Goal: Task Accomplishment & Management: Manage account settings

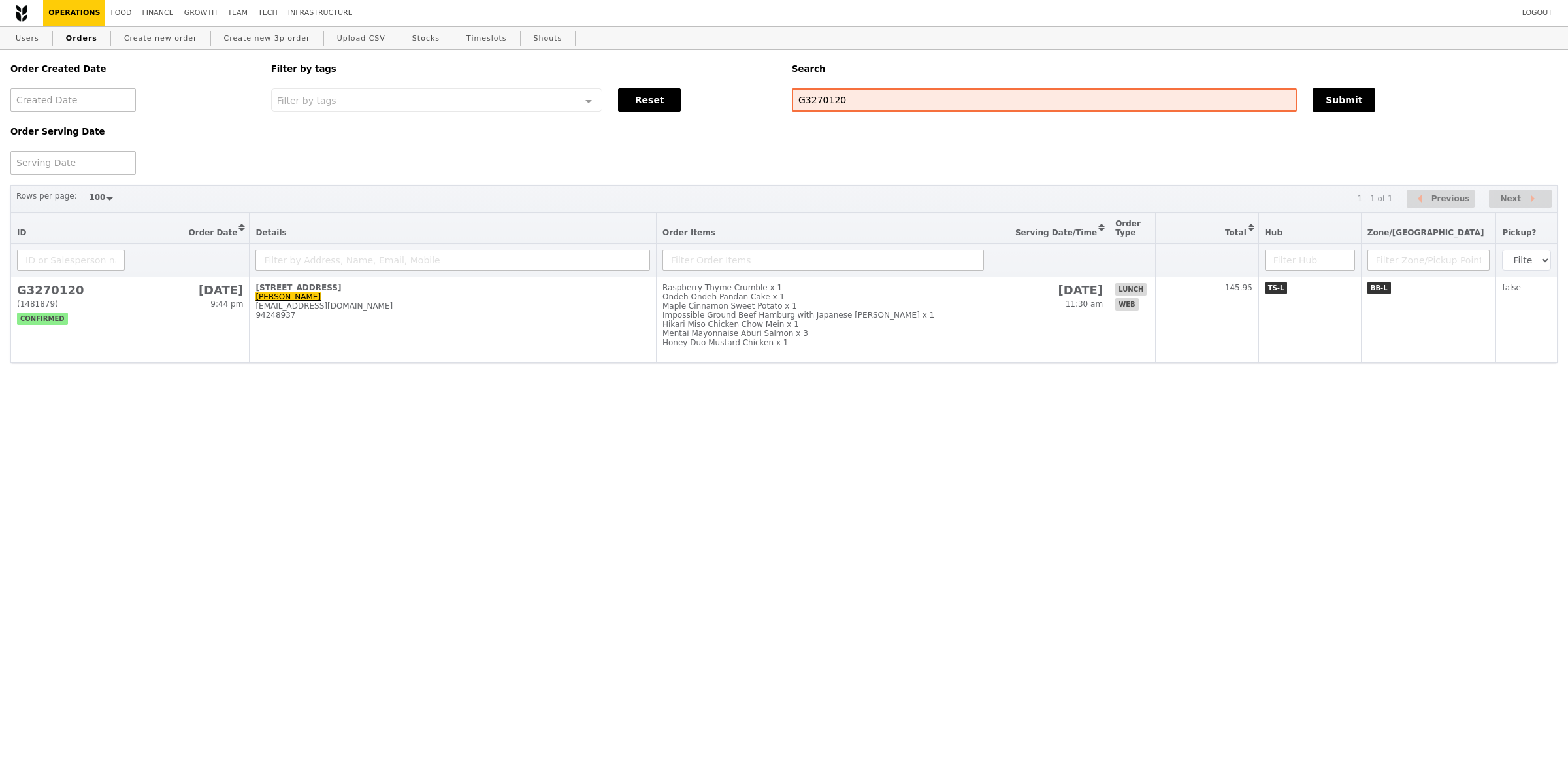
select select "100"
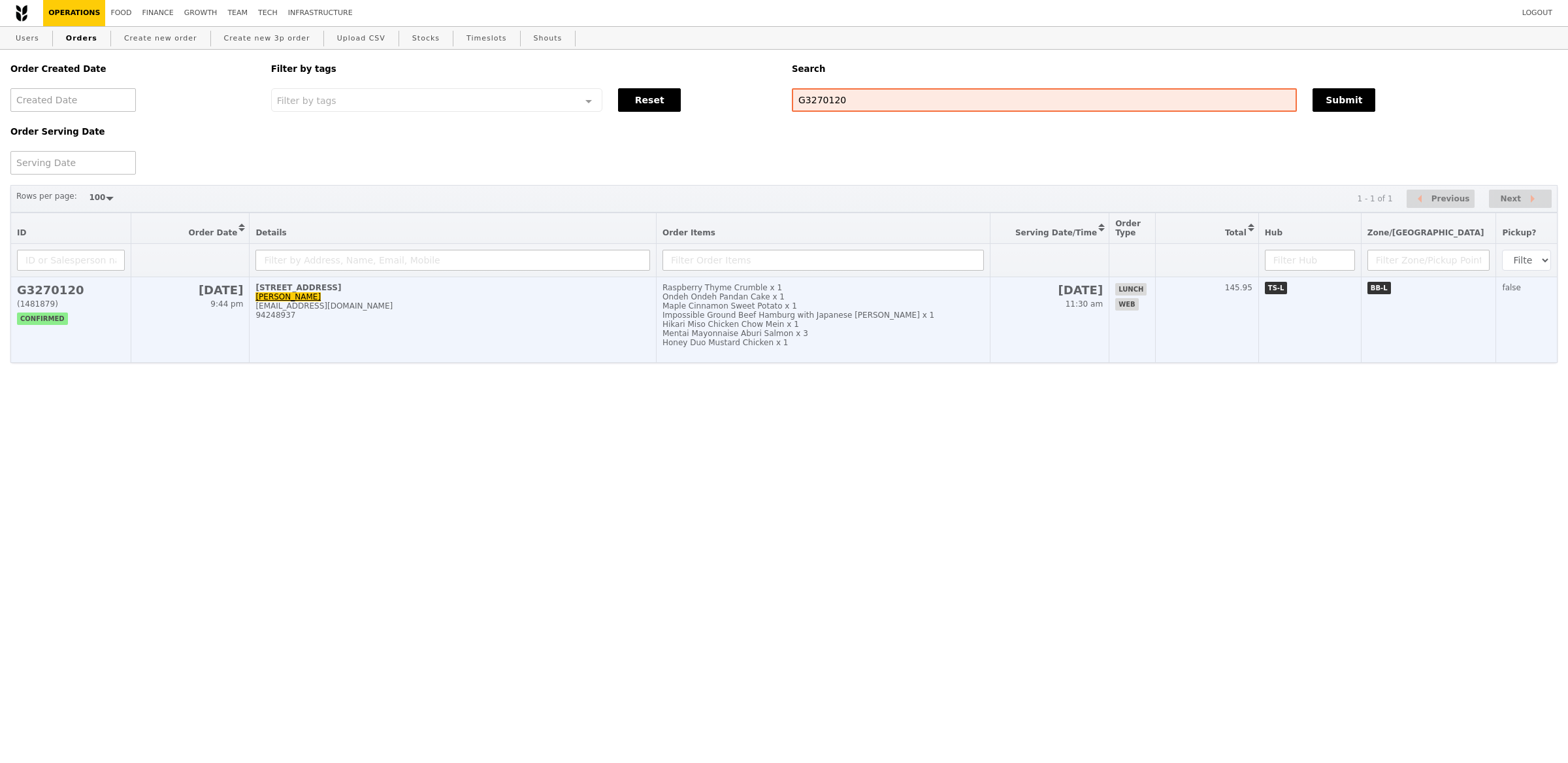
click at [574, 316] on div "94248937" at bounding box center [453, 315] width 395 height 9
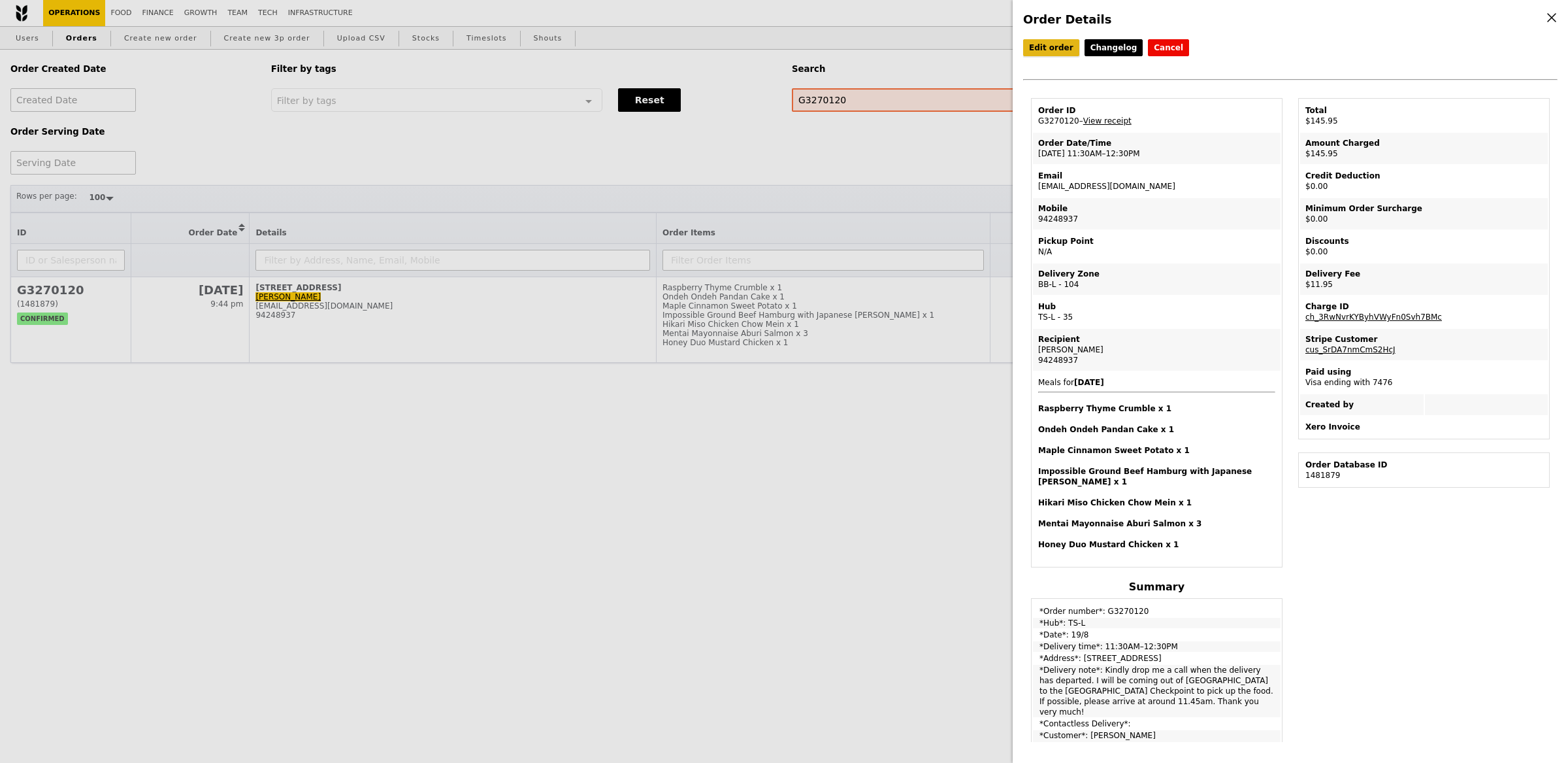
click at [1054, 43] on link "Edit order" at bounding box center [1051, 48] width 56 height 17
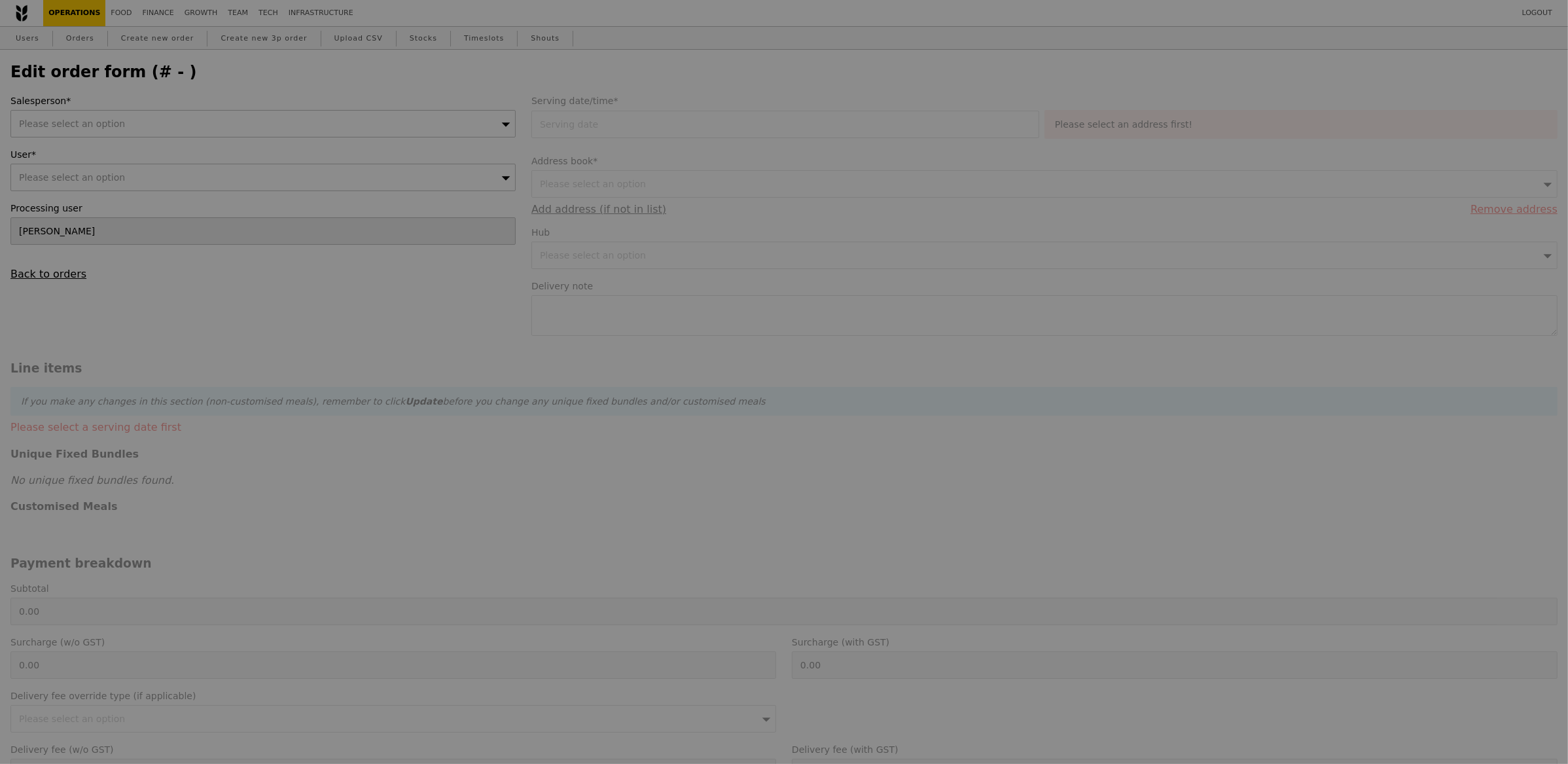
scroll to position [3, 0]
type input "[DATE]"
type textarea "Kindly drop me a call when the delivery has departed. I will be coming out of […"
type input "134.00"
type input "10.05"
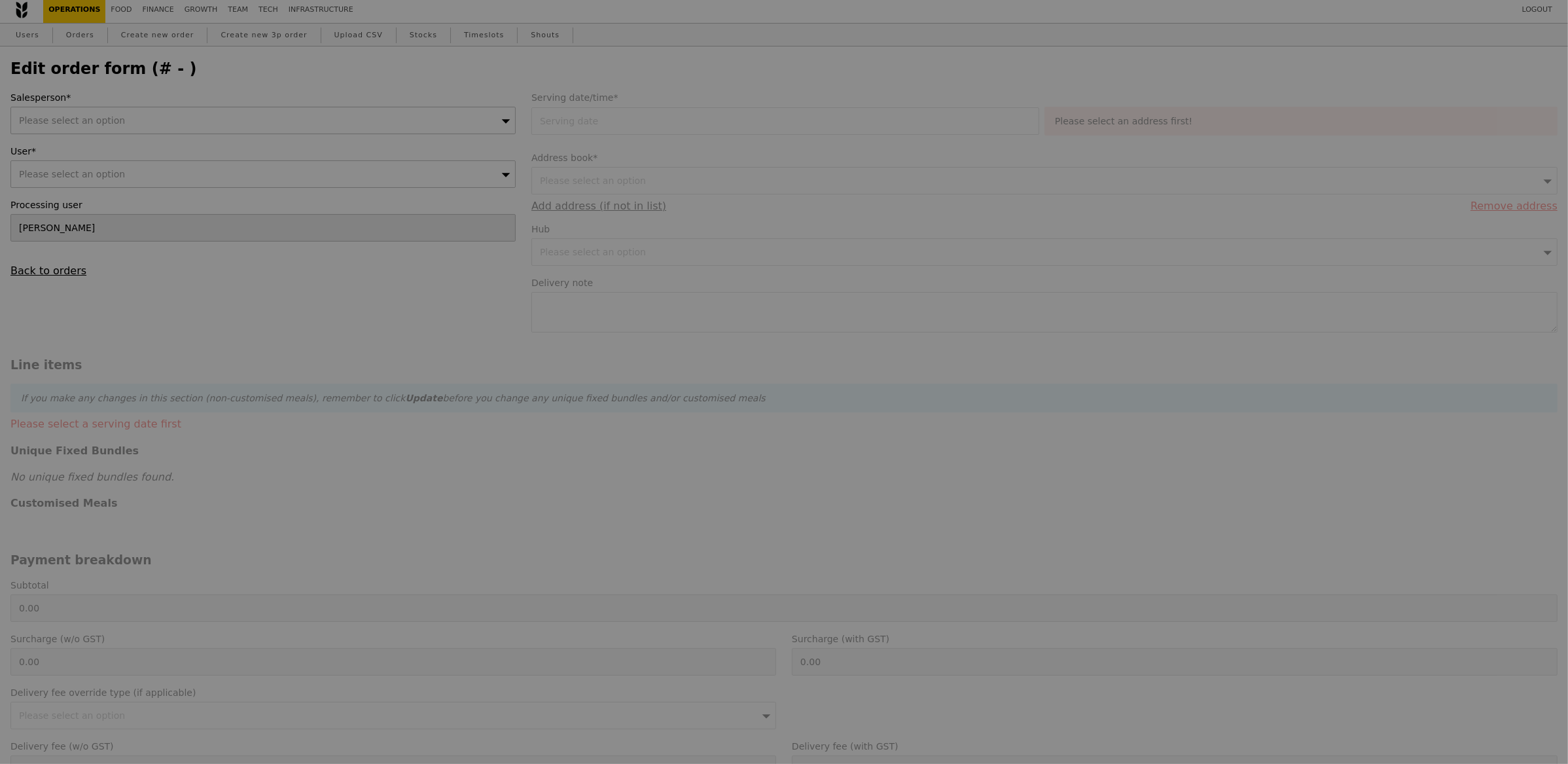
type input "10.95"
type input "144.95"
type input "Loading..."
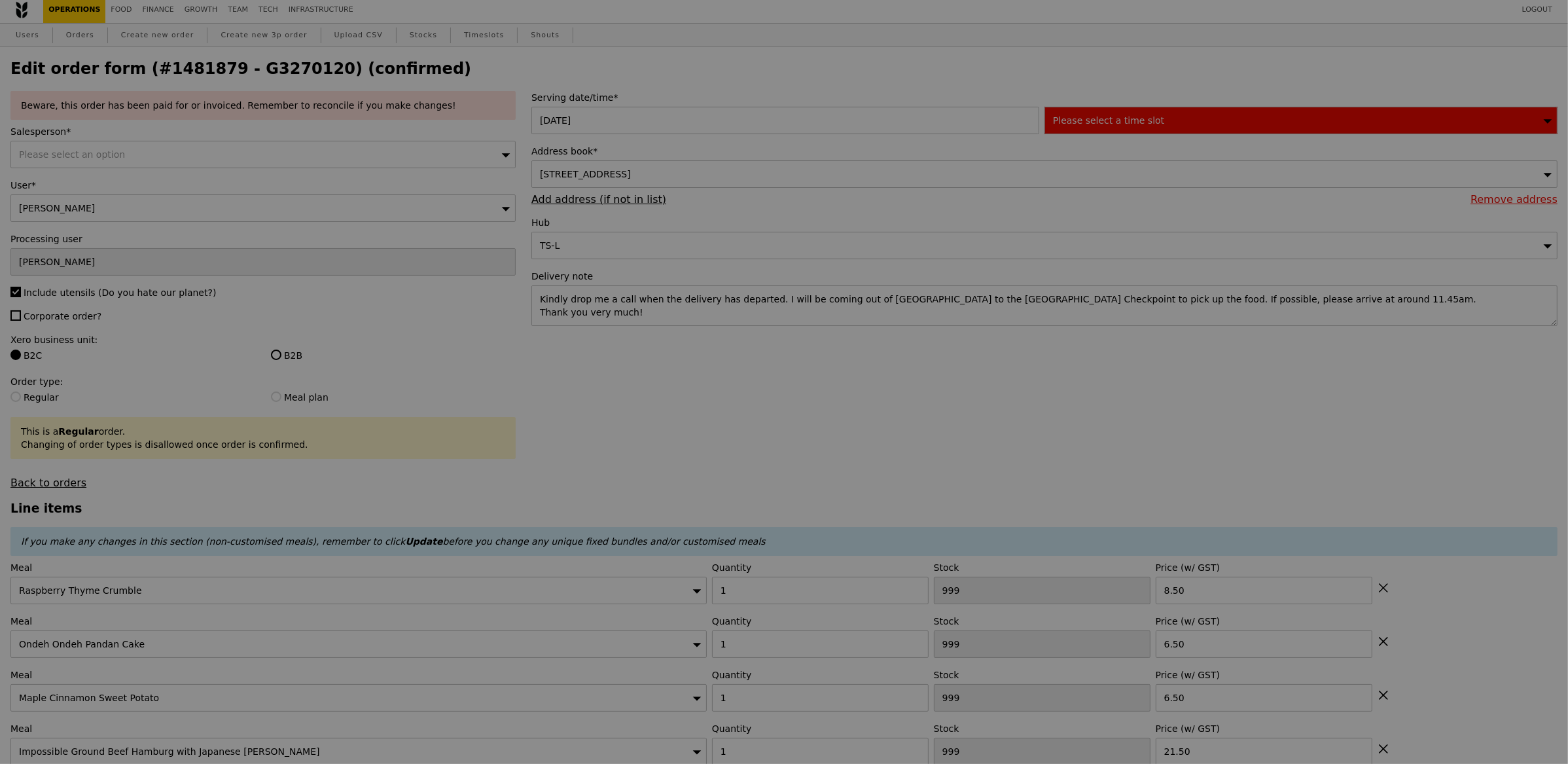
type input "99"
type input "95"
type input "99"
type input "59"
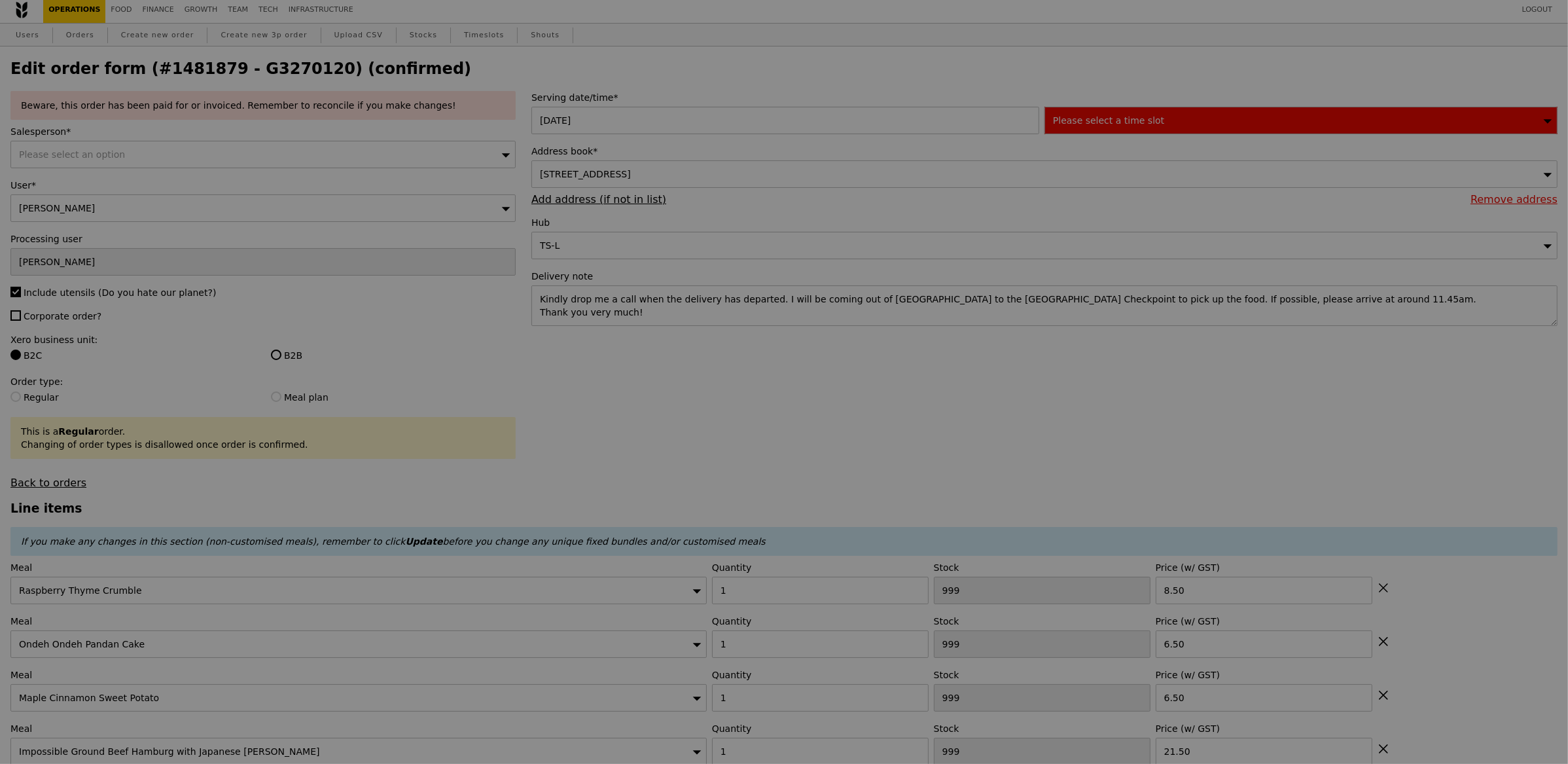
type input "75"
type input "84"
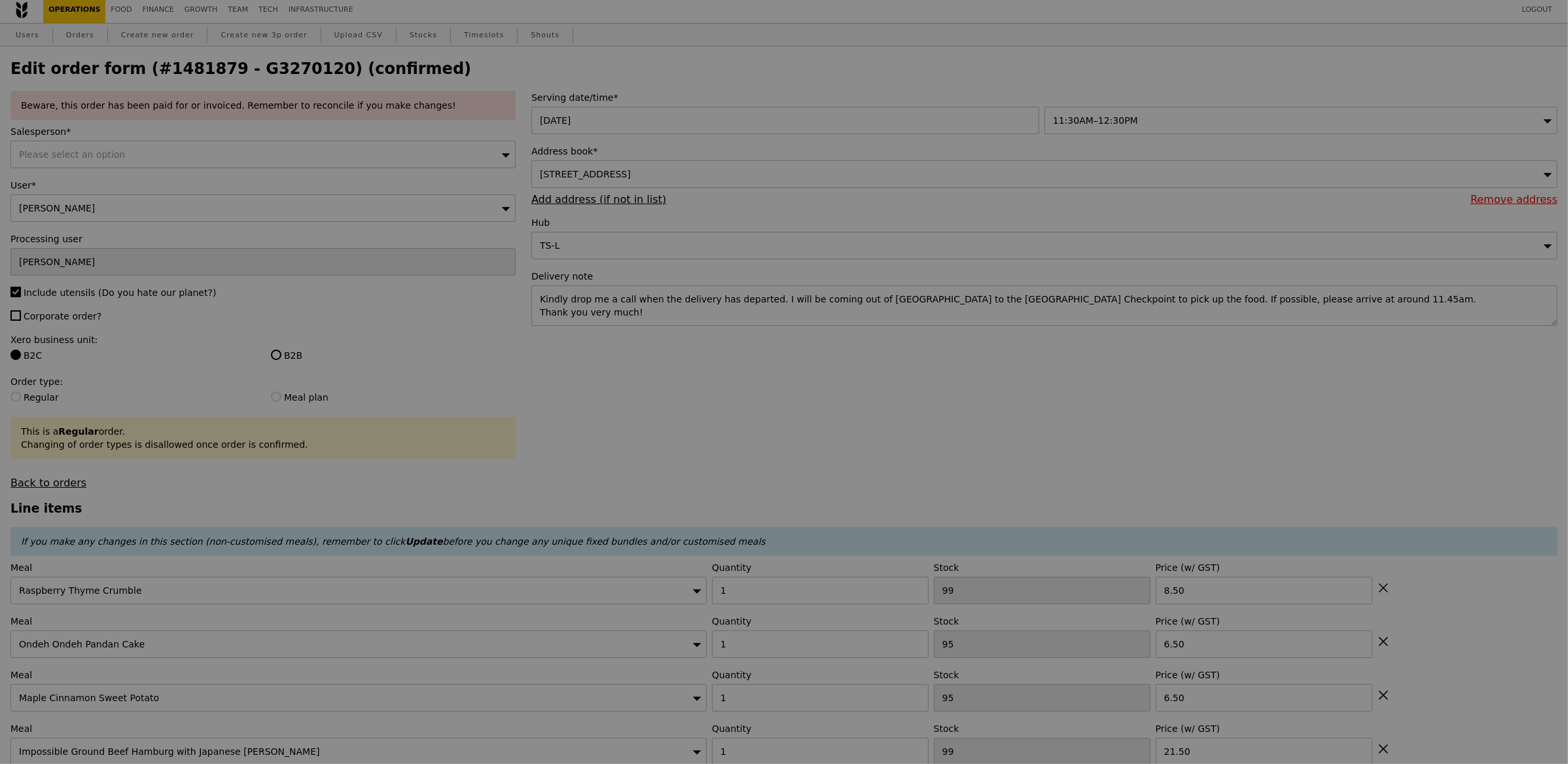
click at [748, 335] on div at bounding box center [784, 382] width 1568 height 764
type input "Update"
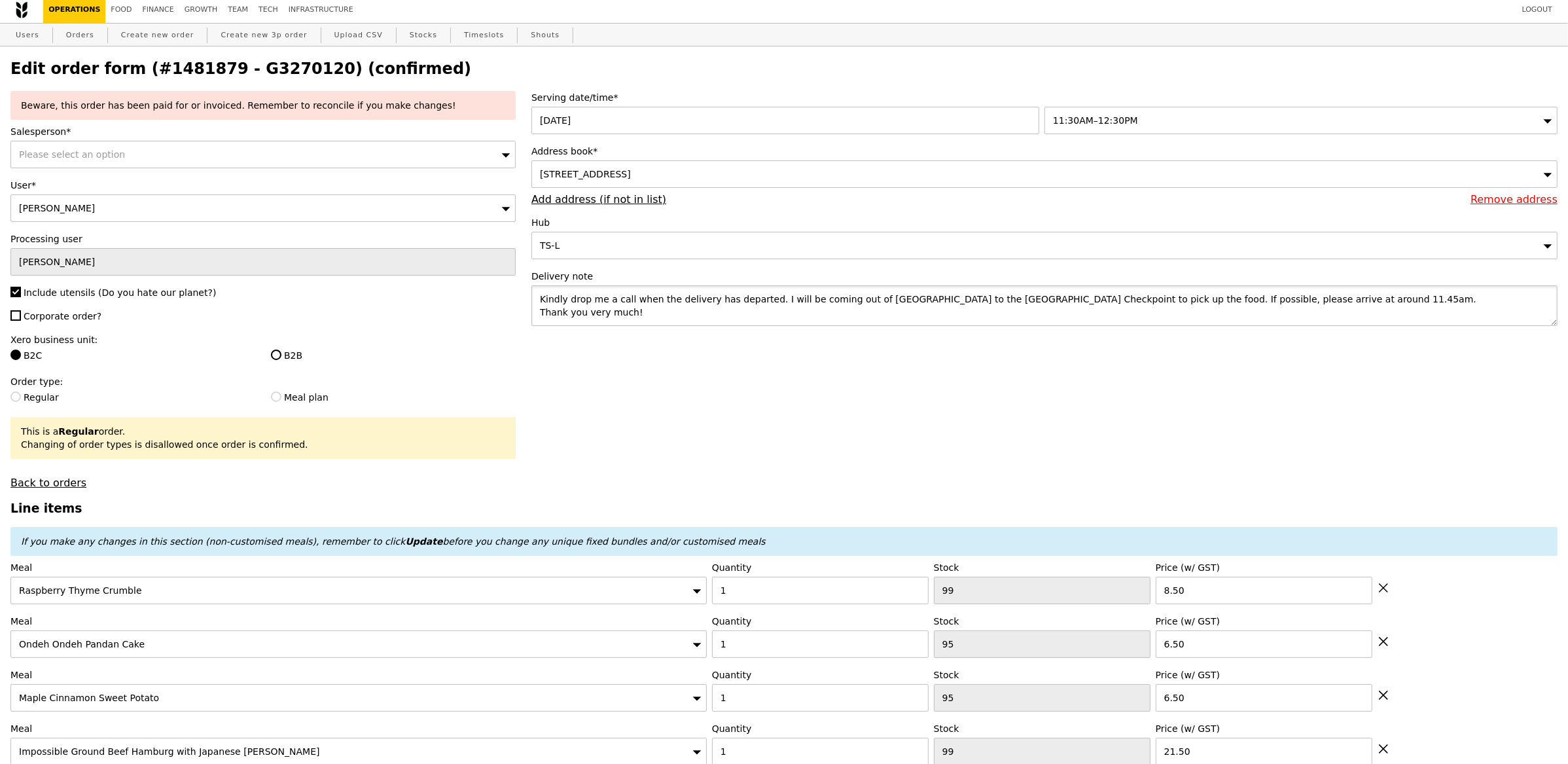
click at [756, 323] on textarea "Kindly drop me a call when the delivery has departed. I will be coming out of […" at bounding box center [1044, 305] width 1026 height 40
select select "100"
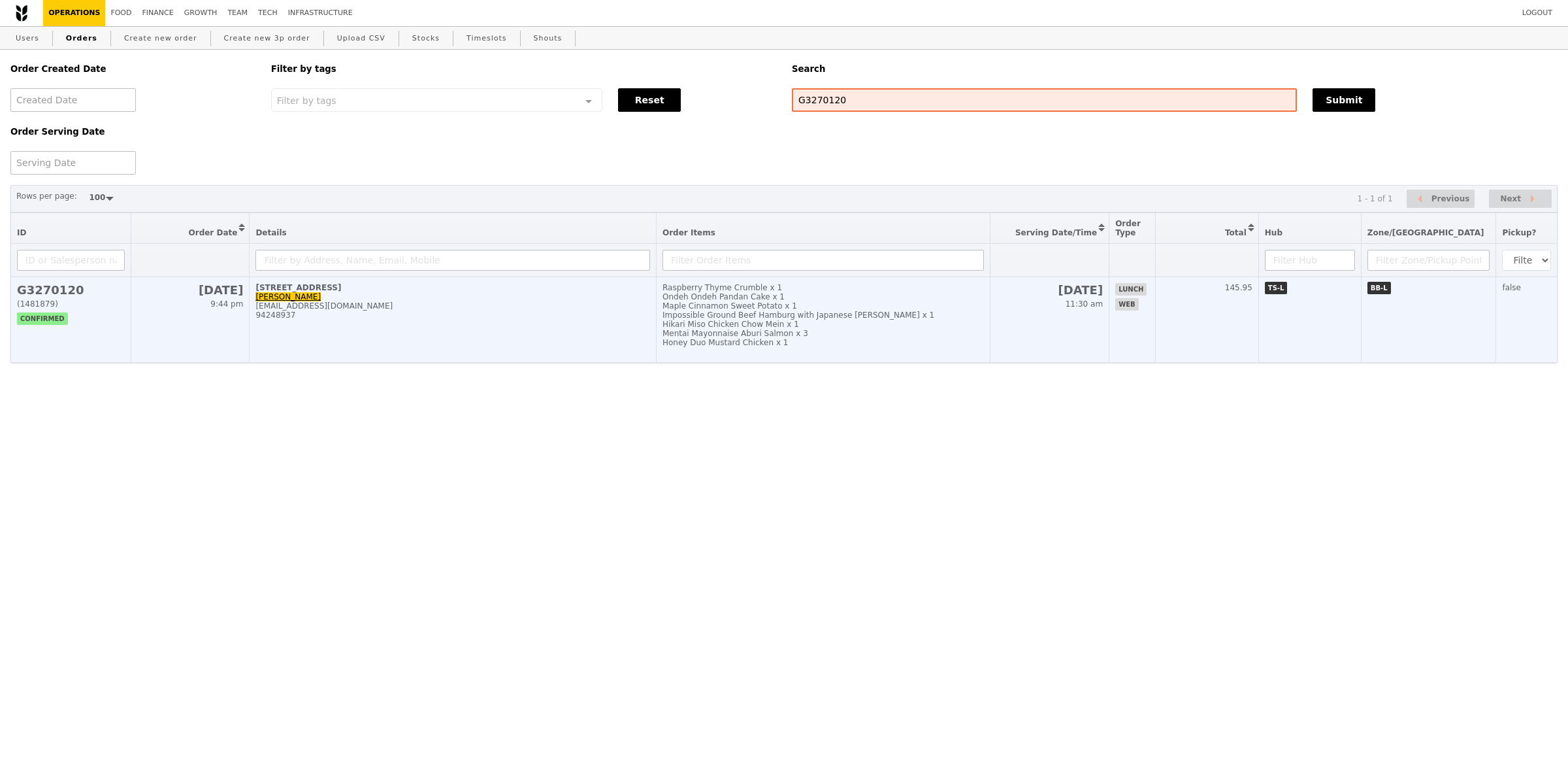
click at [535, 283] on div "[STREET_ADDRESS]" at bounding box center [453, 287] width 395 height 9
